Goal: Navigation & Orientation: Go to known website

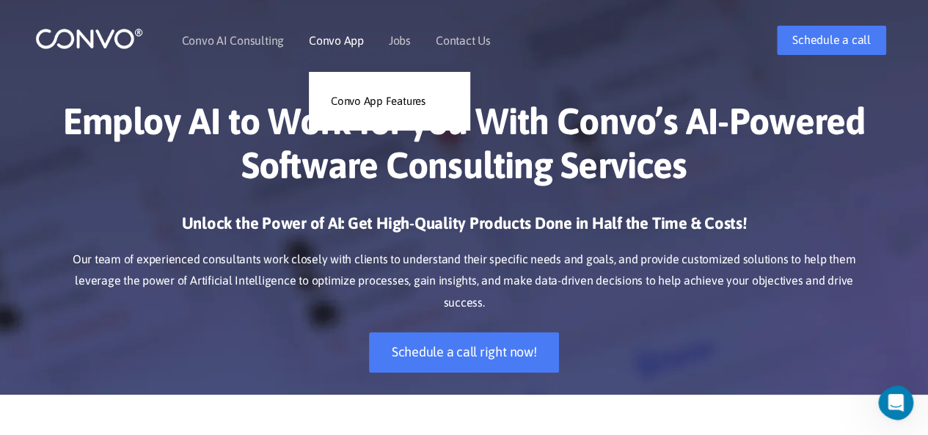
click at [321, 40] on link "Convo App" at bounding box center [336, 40] width 55 height 12
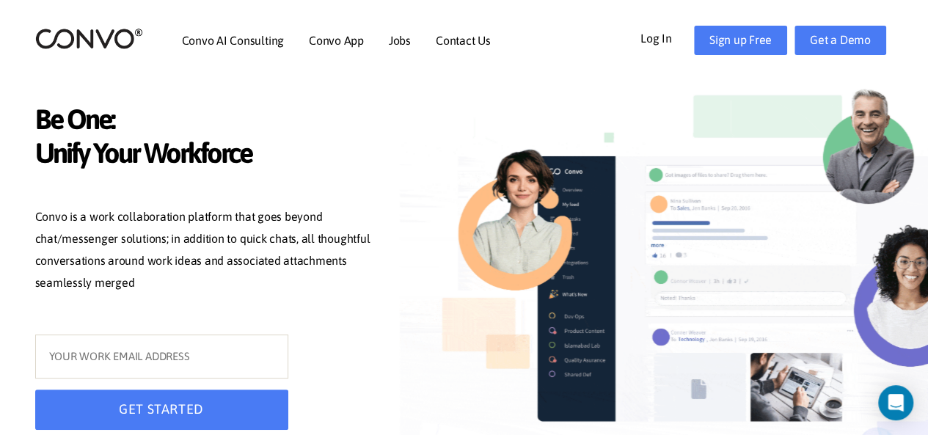
click at [662, 41] on link "Log In" at bounding box center [667, 37] width 54 height 23
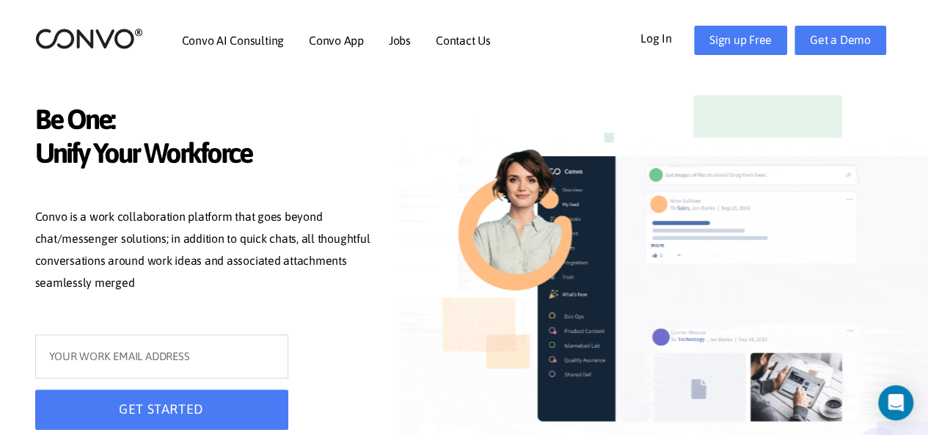
click at [662, 41] on link "Log In" at bounding box center [667, 37] width 54 height 23
